Goal: Task Accomplishment & Management: Manage account settings

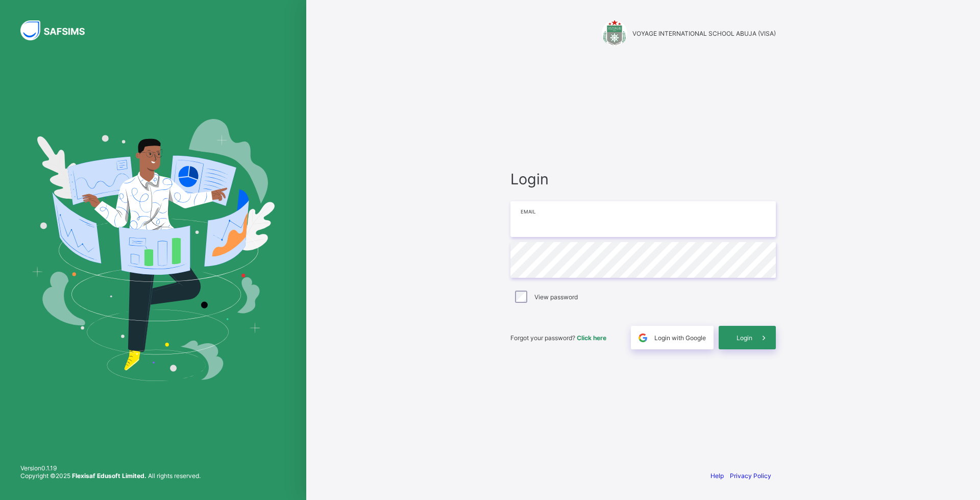
click at [542, 221] on input "email" at bounding box center [642, 219] width 265 height 36
type input "**********"
click at [565, 215] on input "email" at bounding box center [642, 219] width 265 height 36
type input "**********"
